Goal: Task Accomplishment & Management: Manage account settings

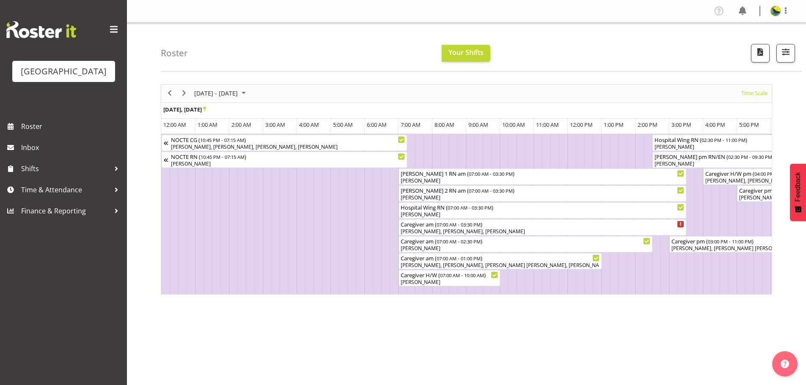
scroll to position [0, 2024]
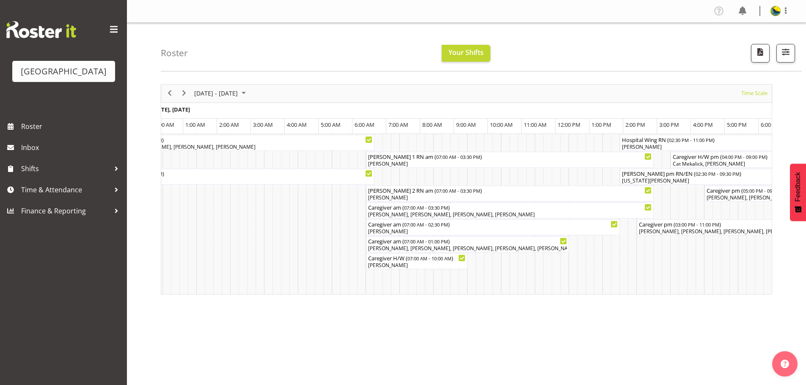
scroll to position [0, 1689]
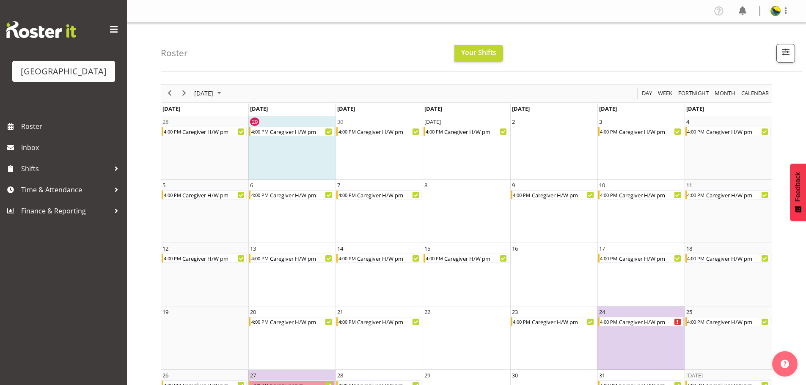
scroll to position [35, 0]
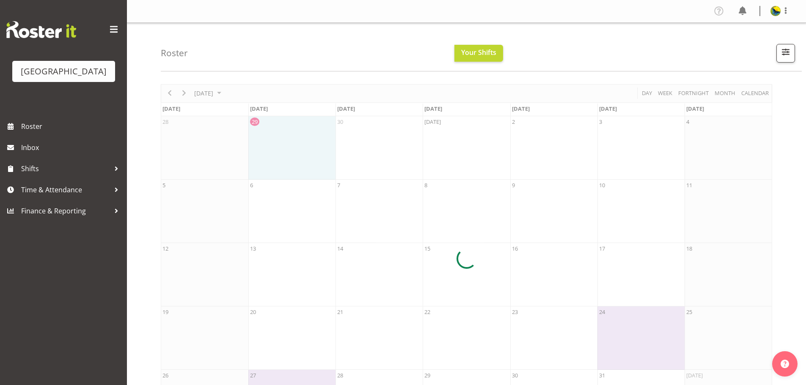
scroll to position [35, 0]
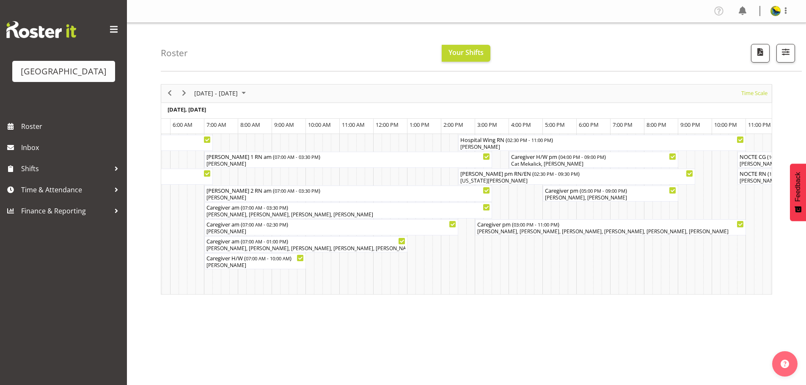
scroll to position [0, 1822]
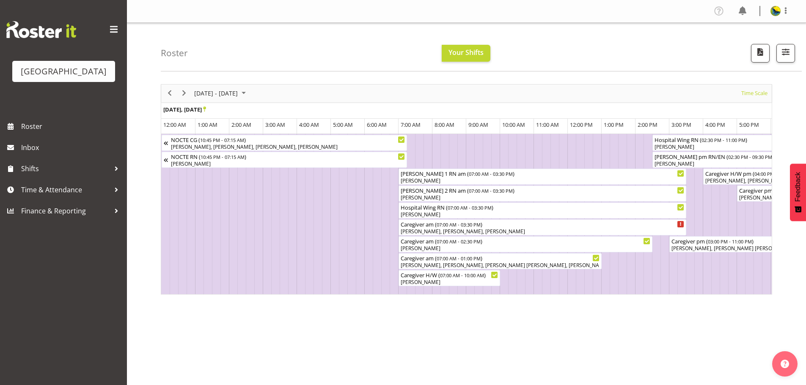
drag, startPoint x: 0, startPoint y: 0, endPoint x: 554, endPoint y: 8, distance: 553.6
click at [554, 8] on nav "Profile Log Out" at bounding box center [466, 11] width 662 height 14
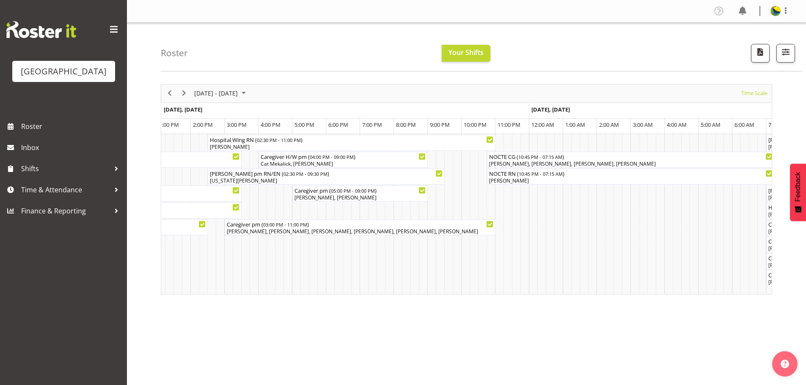
scroll to position [0, 2064]
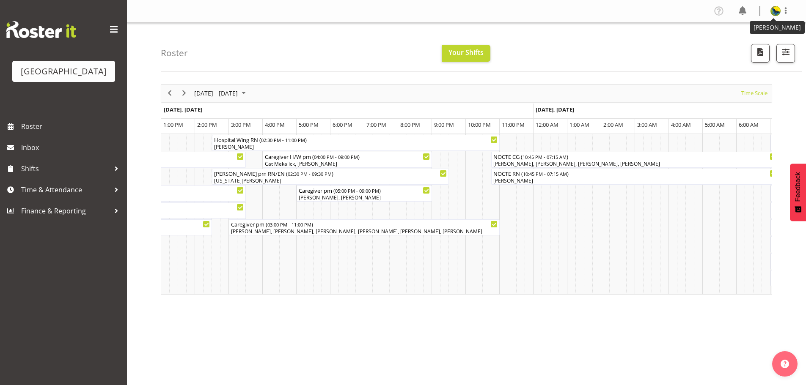
click at [774, 9] on img at bounding box center [775, 11] width 10 height 10
click at [737, 52] on link "Log Out" at bounding box center [749, 44] width 81 height 15
